Goal: Consume media (video, audio)

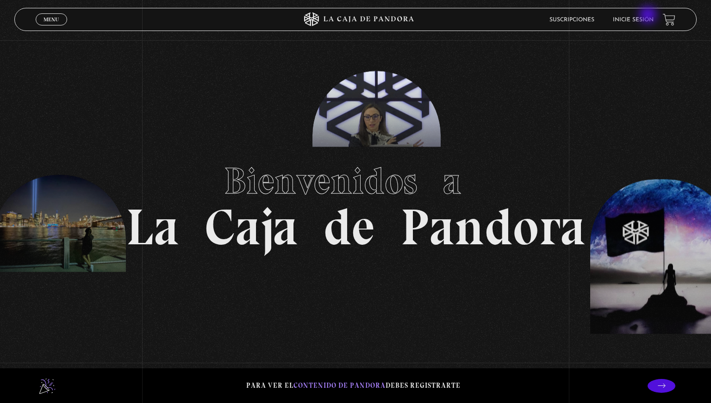
click at [649, 16] on li "Inicie sesión" at bounding box center [633, 20] width 41 height 14
click at [647, 18] on li "Inicie sesión" at bounding box center [633, 20] width 41 height 14
click at [636, 24] on li "Inicie sesión" at bounding box center [633, 20] width 41 height 14
click at [636, 20] on link "Inicie sesión" at bounding box center [633, 20] width 41 height 6
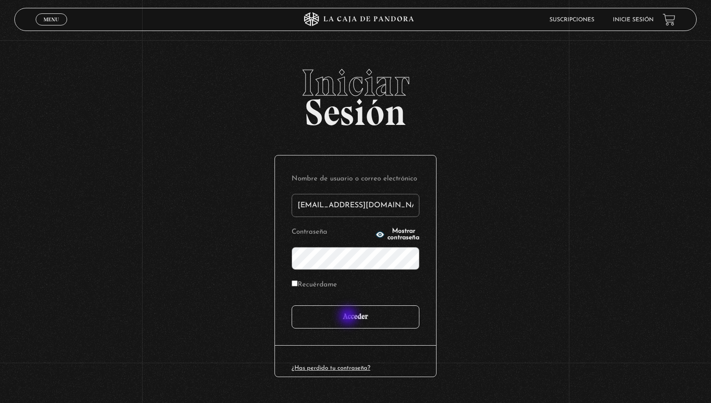
type input "mokavetele@gmail.com"
click at [350, 318] on input "Acceder" at bounding box center [356, 317] width 128 height 23
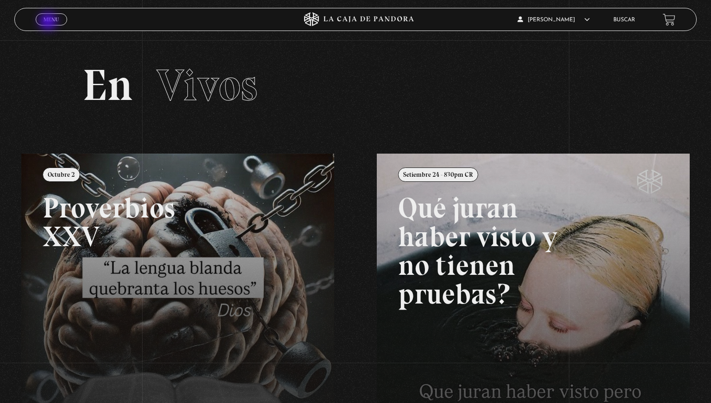
click at [49, 22] on span "Menu" at bounding box center [51, 20] width 15 height 6
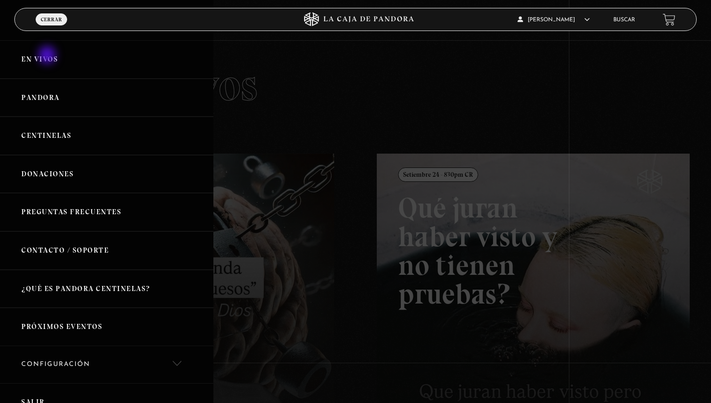
click at [48, 56] on link "En vivos" at bounding box center [106, 59] width 213 height 38
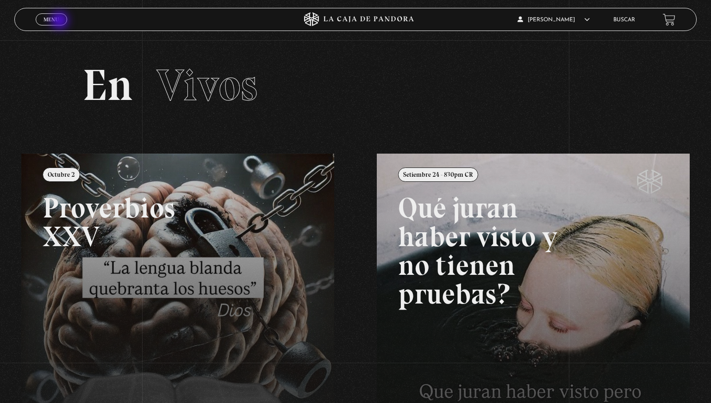
click at [56, 21] on span "Menu" at bounding box center [51, 20] width 15 height 6
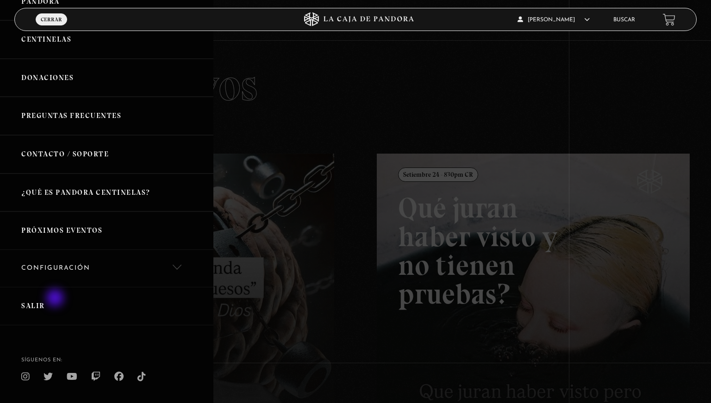
scroll to position [88, 0]
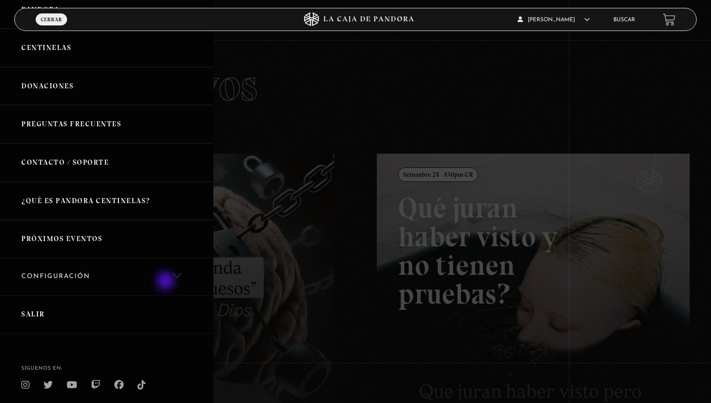
click at [170, 279] on link "Configuración" at bounding box center [106, 277] width 213 height 38
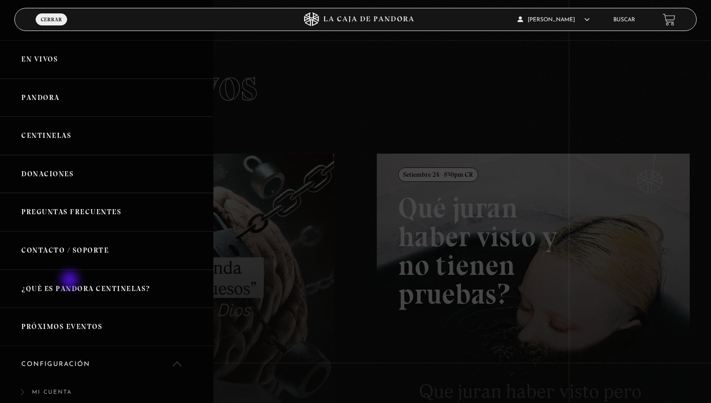
scroll to position [124, 0]
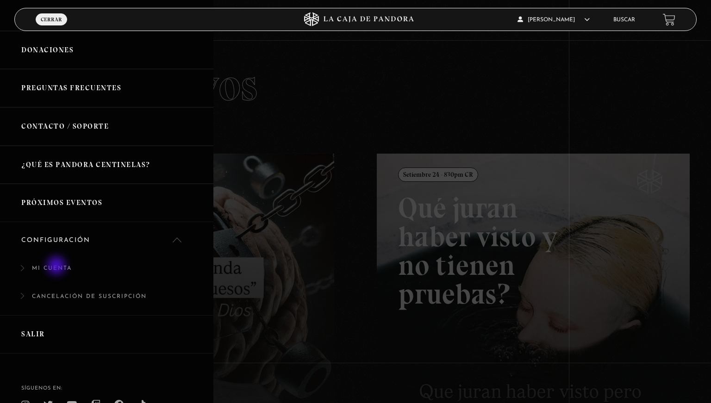
click at [57, 267] on link "Mi cuenta" at bounding box center [106, 273] width 213 height 28
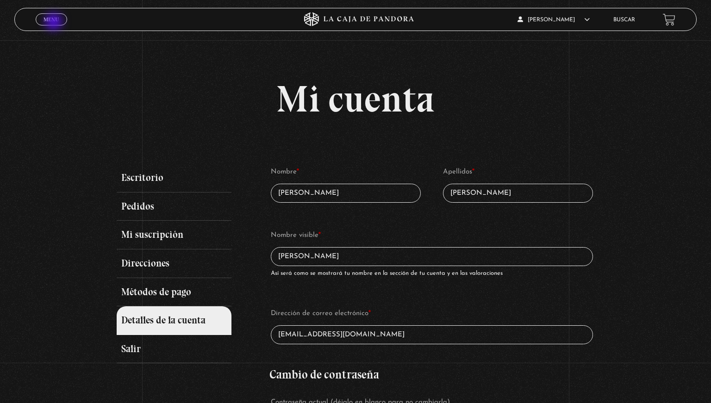
click at [55, 22] on span "Menu" at bounding box center [51, 20] width 15 height 6
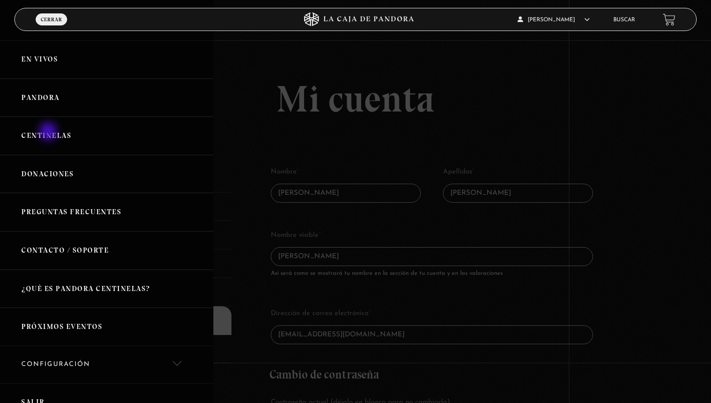
click at [49, 132] on link "Centinelas" at bounding box center [106, 136] width 213 height 38
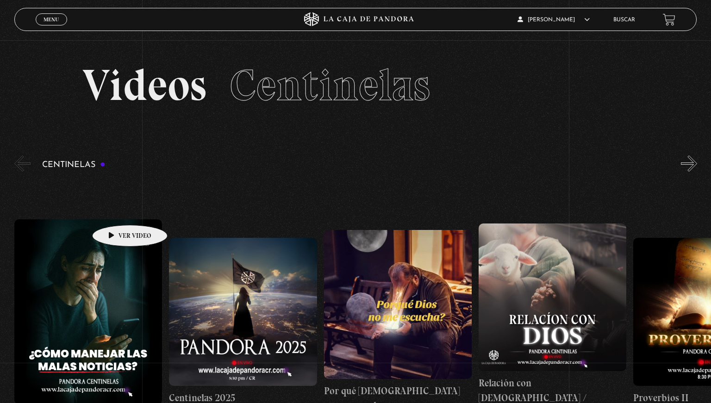
scroll to position [98, 0]
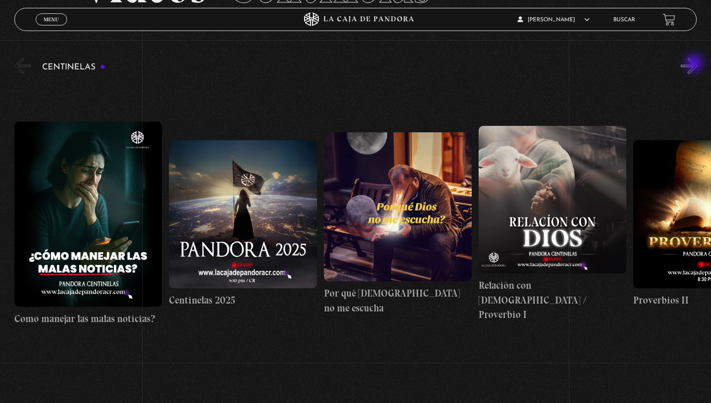
click at [695, 64] on button "»" at bounding box center [689, 66] width 16 height 16
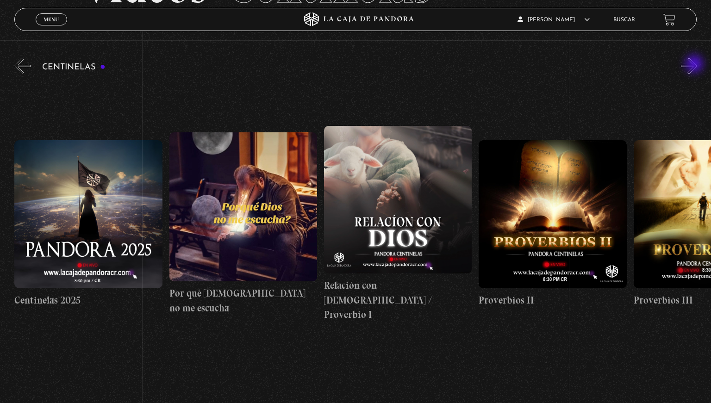
click at [695, 65] on button "»" at bounding box center [689, 66] width 16 height 16
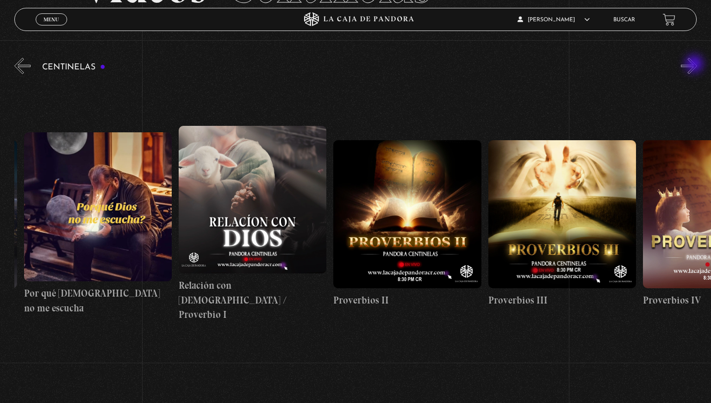
click at [695, 65] on button "»" at bounding box center [689, 66] width 16 height 16
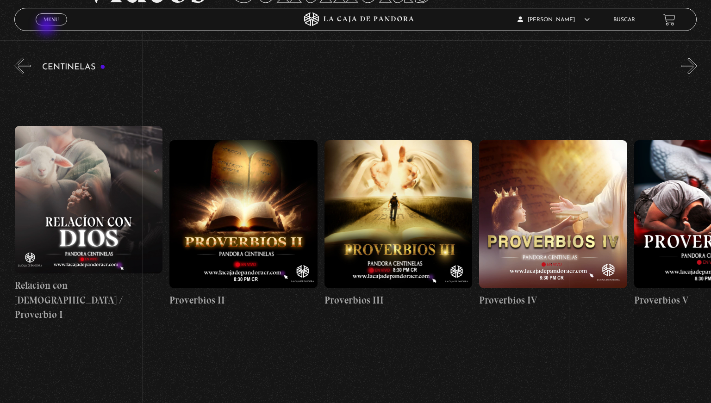
scroll to position [0, 464]
click at [55, 20] on span "Menu" at bounding box center [51, 20] width 15 height 6
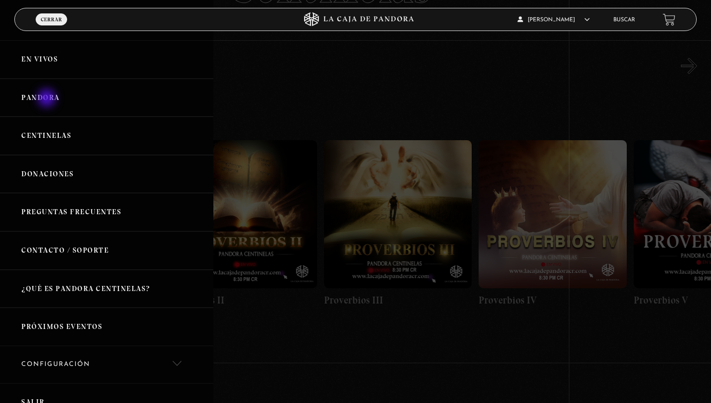
click at [48, 99] on link "Pandora" at bounding box center [106, 98] width 213 height 38
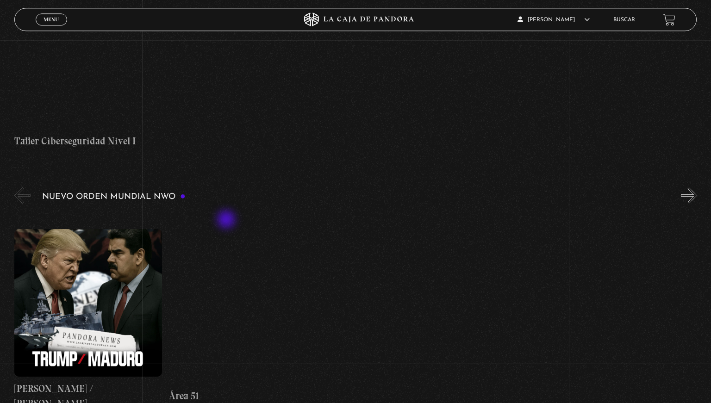
scroll to position [587, 0]
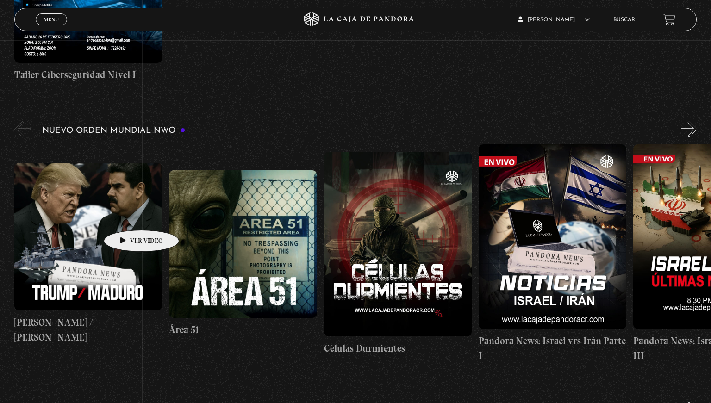
click at [127, 216] on figure at bounding box center [88, 237] width 148 height 148
